Goal: Find specific page/section

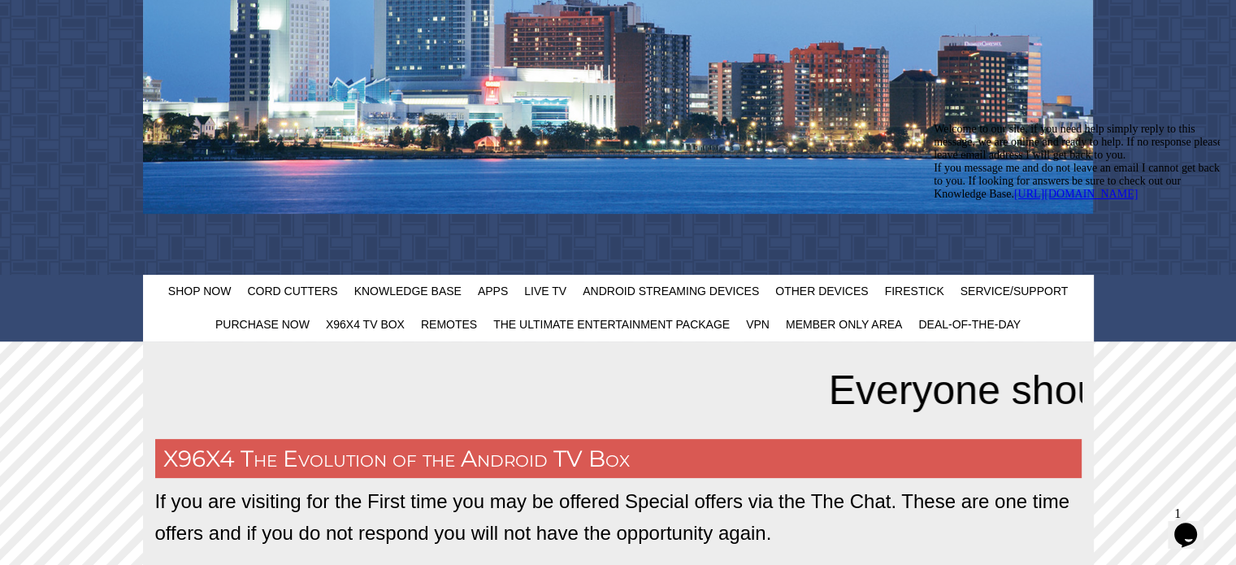
scroll to position [406, 0]
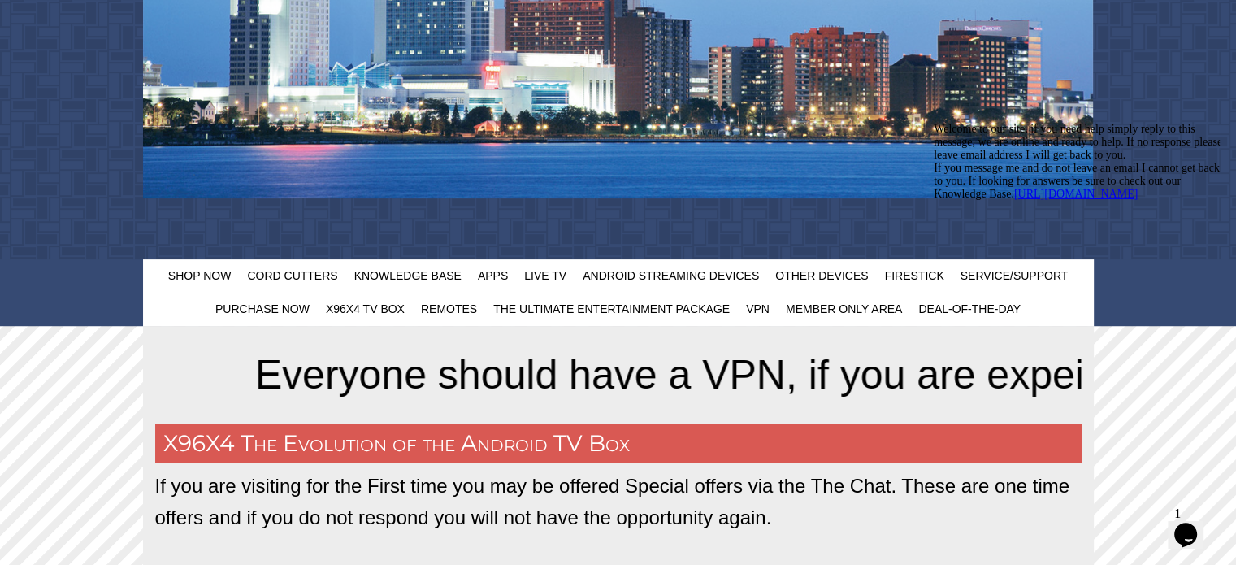
click at [1203, 123] on div "Chat attention grabber" at bounding box center [1079, 123] width 292 height 0
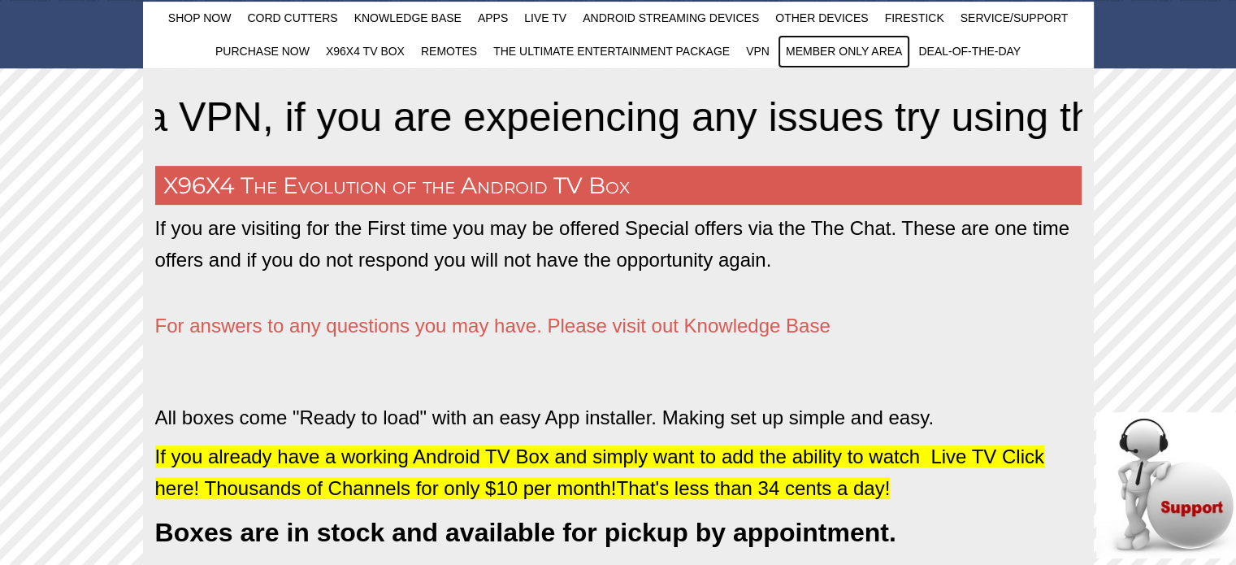
scroll to position [487, 0]
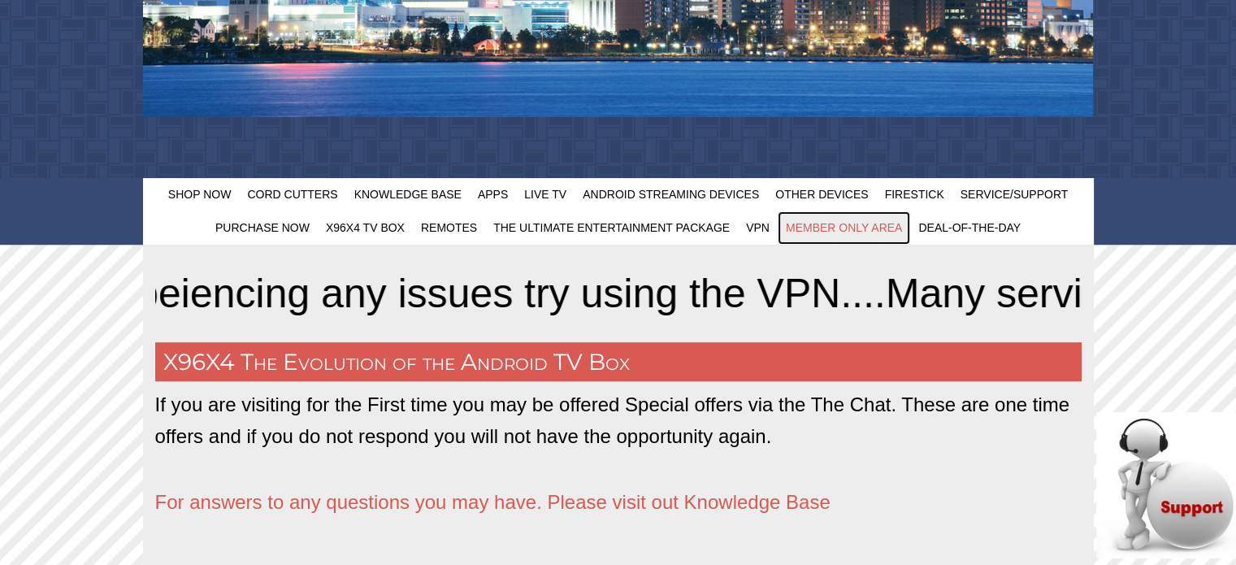
click at [878, 228] on span "Member Only Area" at bounding box center [844, 227] width 116 height 13
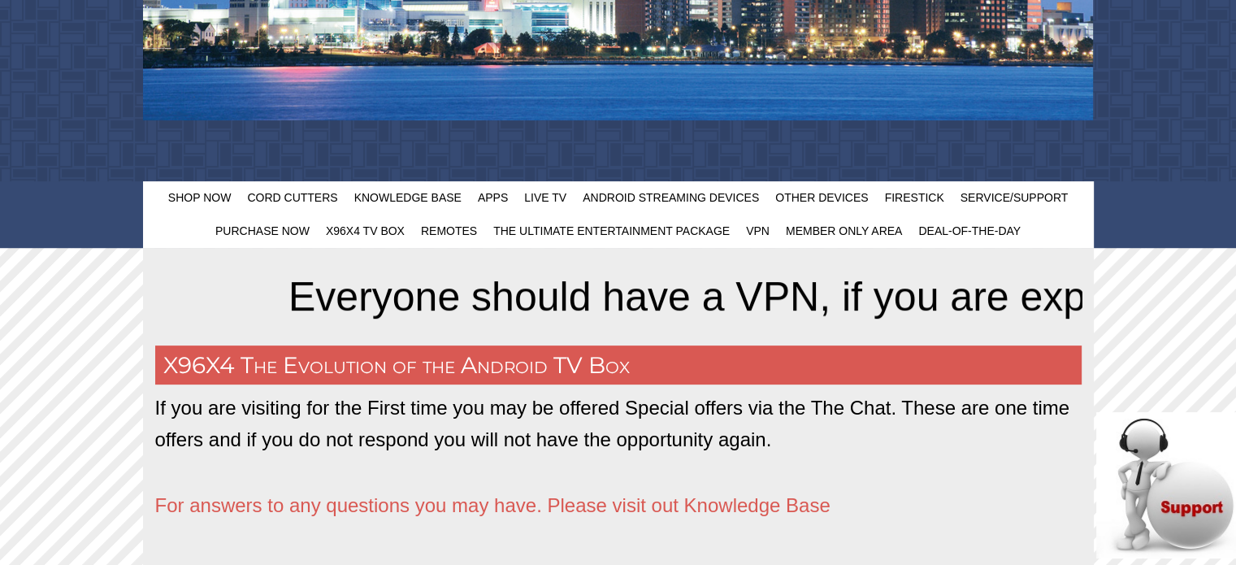
scroll to position [487, 0]
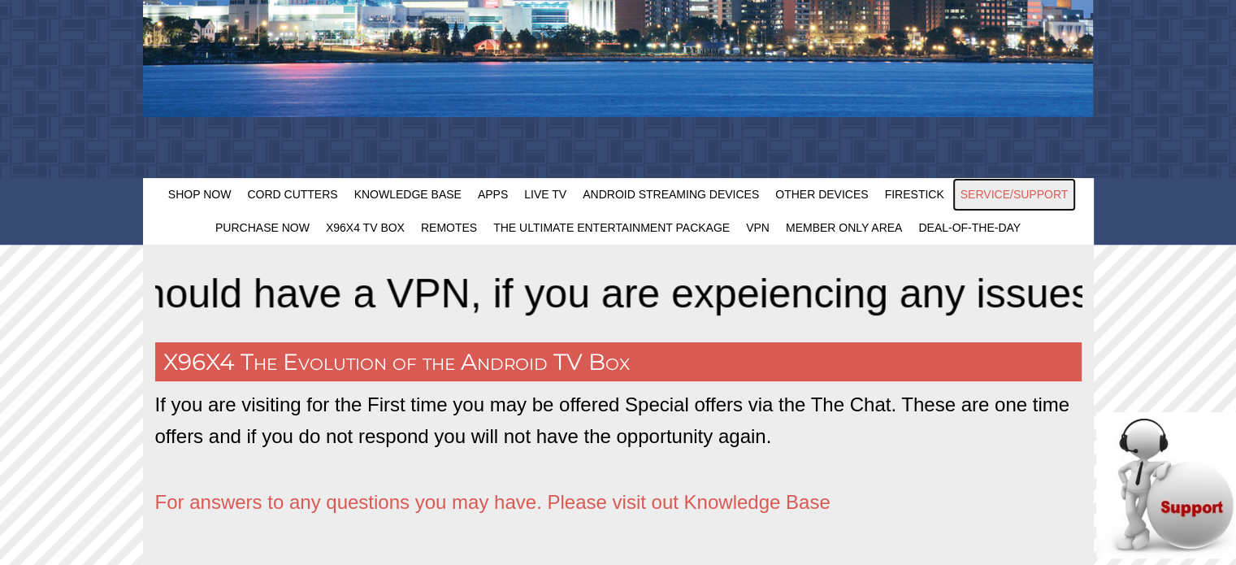
click at [1003, 188] on span "Service/Support" at bounding box center [1014, 194] width 108 height 13
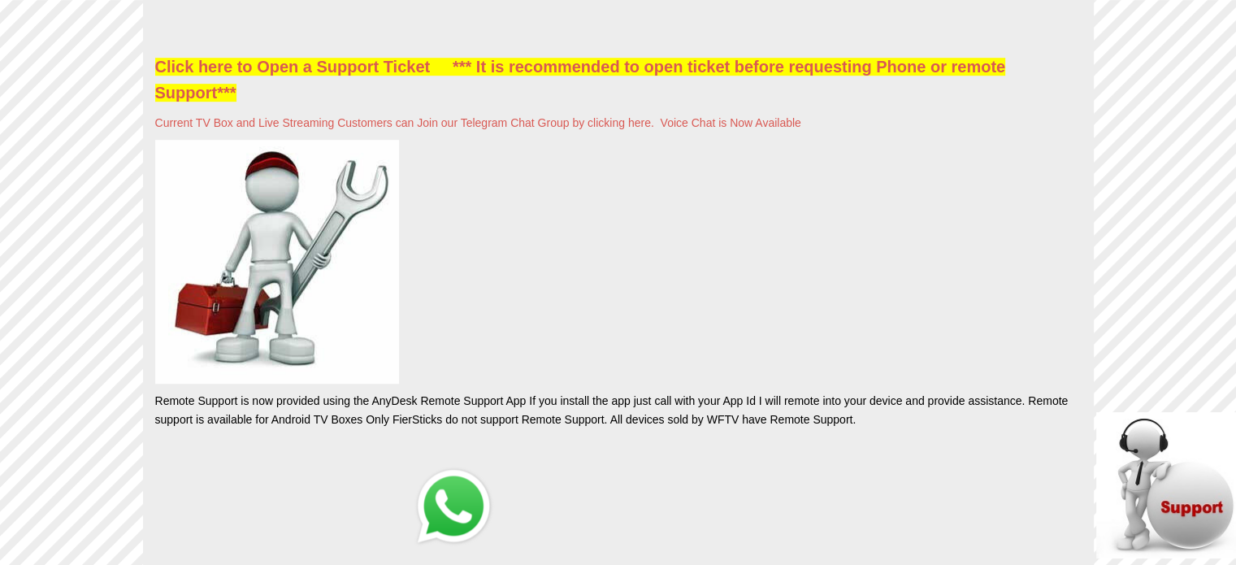
scroll to position [569, 0]
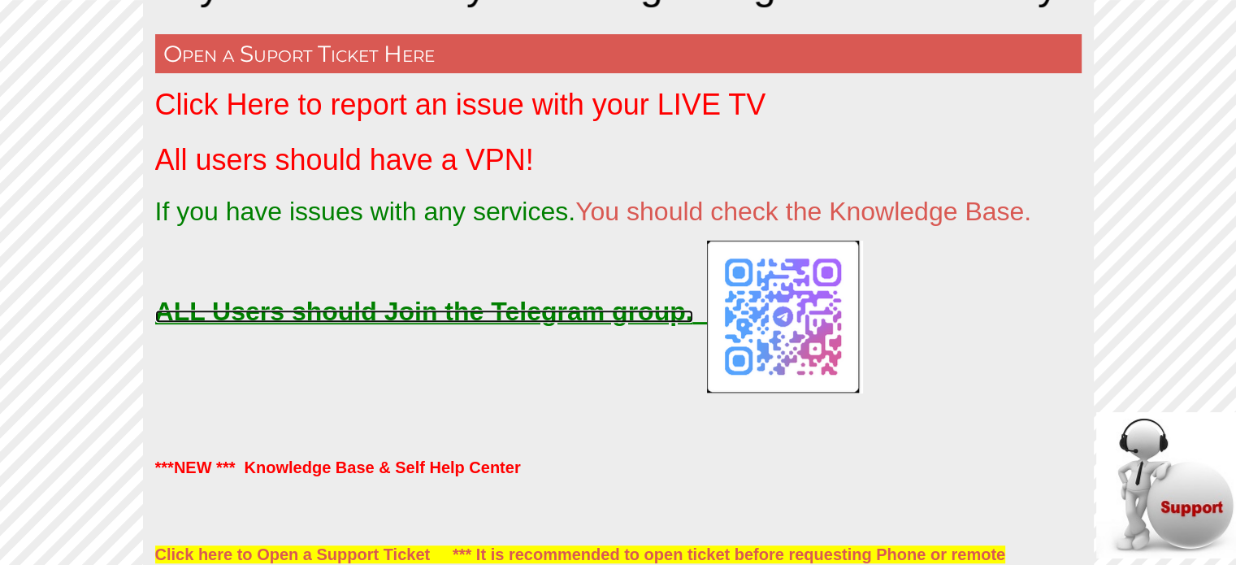
click at [392, 306] on u "ALL Users should Join the Telegram group." at bounding box center [424, 311] width 538 height 29
